Goal: Download file/media

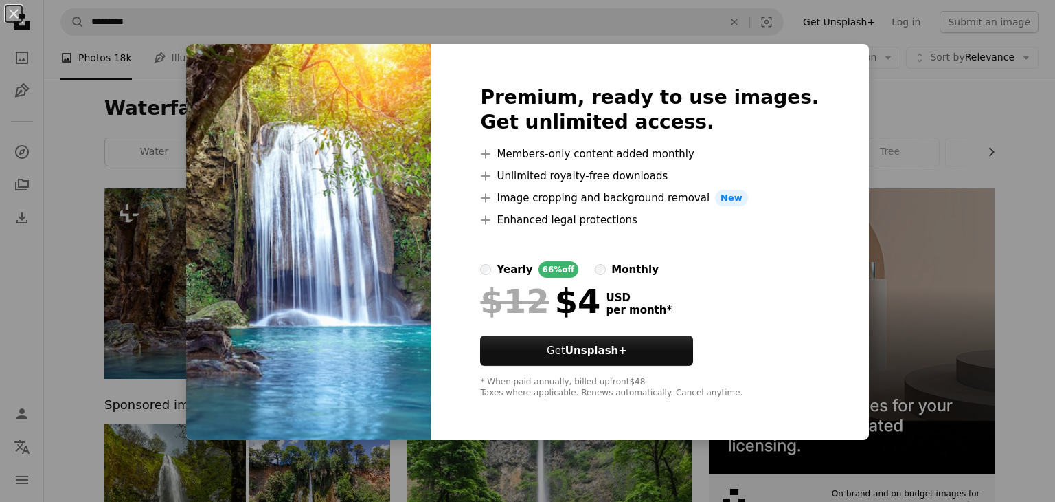
click at [964, 300] on div "An X shape Premium, ready to use images. Get unlimited access. A plus sign Memb…" at bounding box center [527, 251] width 1055 height 502
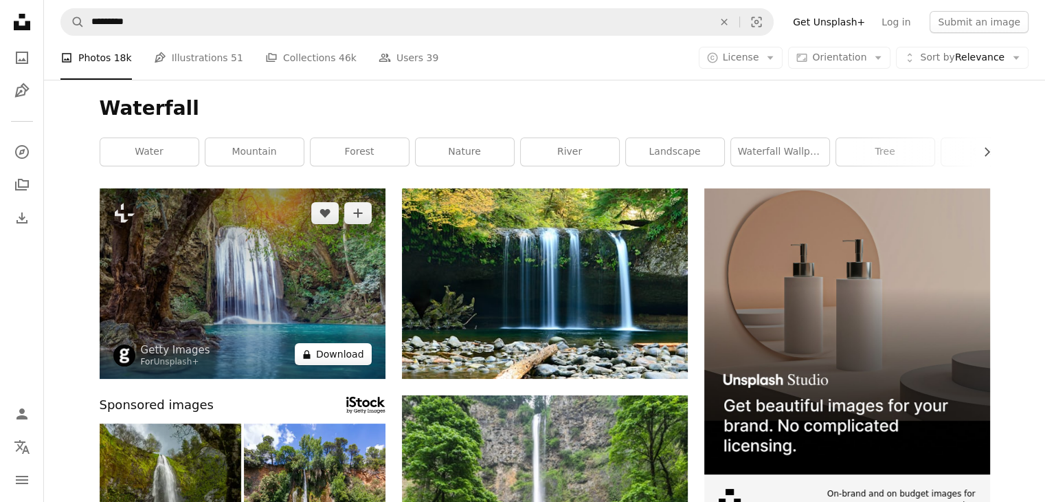
click at [335, 358] on button "A lock Download" at bounding box center [333, 354] width 77 height 22
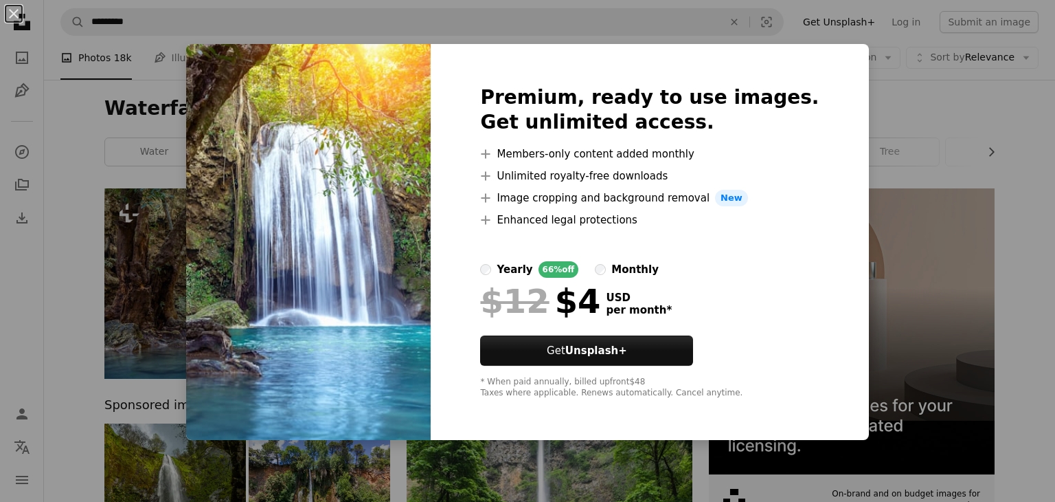
click at [892, 357] on div "An X shape Premium, ready to use images. Get unlimited access. A plus sign Memb…" at bounding box center [527, 251] width 1055 height 502
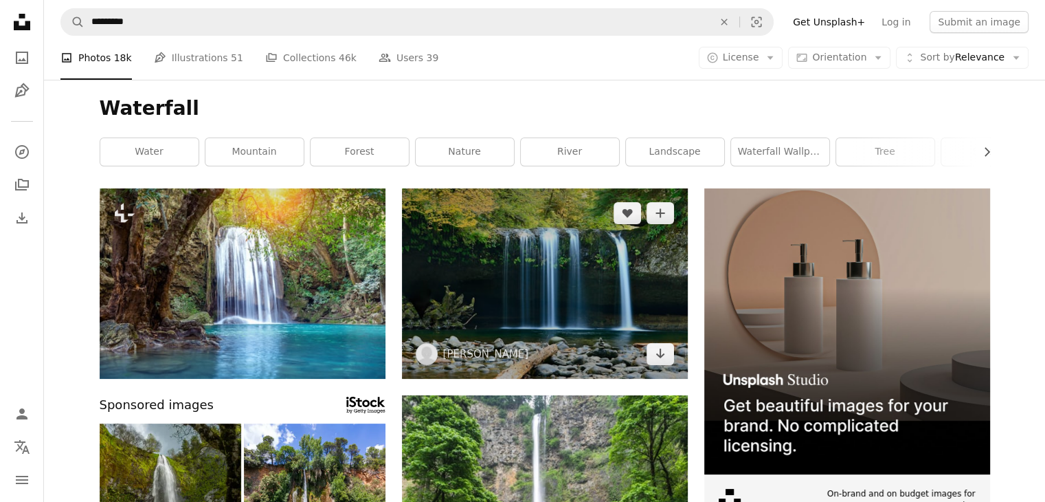
click at [531, 291] on img at bounding box center [545, 283] width 286 height 190
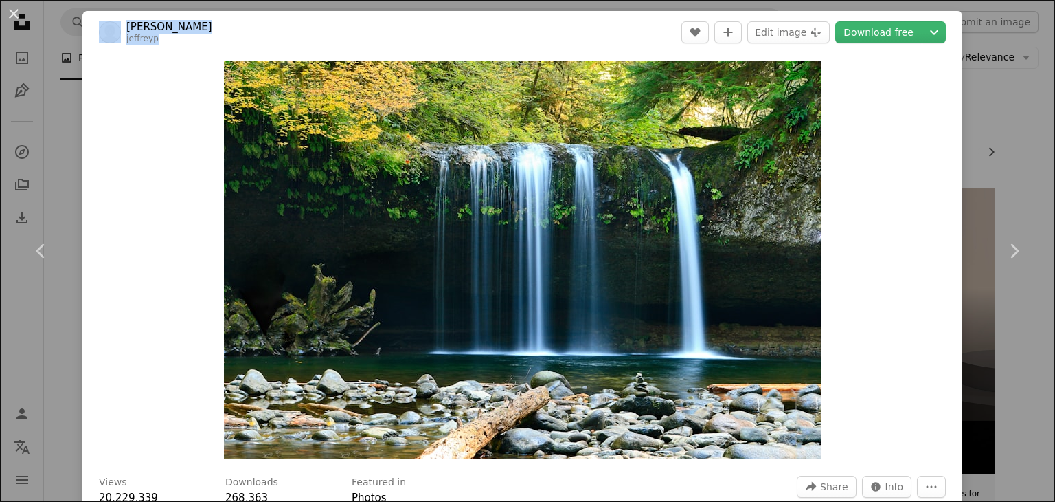
drag, startPoint x: 445, startPoint y: 38, endPoint x: 1137, endPoint y: 79, distance: 693.1
click at [309, 67] on img "Zoom in on this image" at bounding box center [523, 259] width 598 height 399
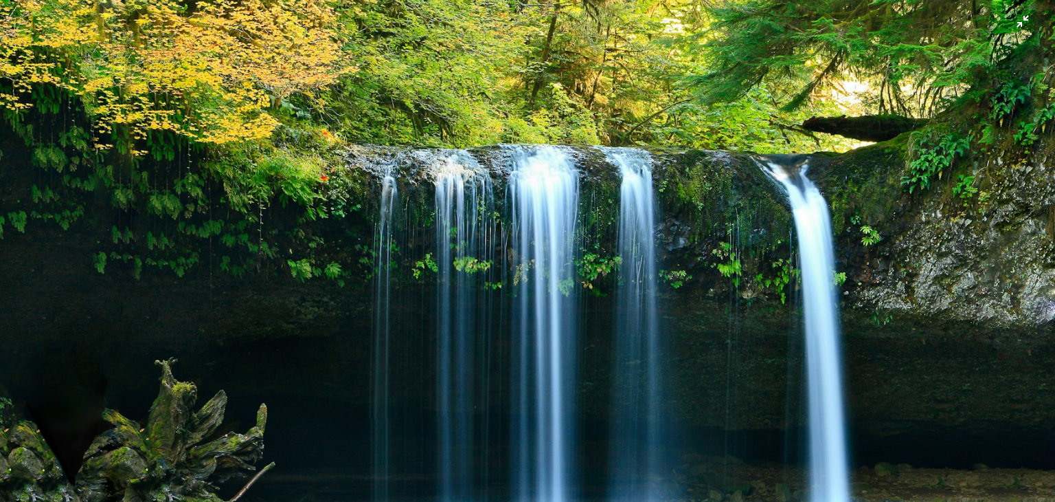
scroll to position [94, 0]
